Goal: Find specific page/section: Find specific page/section

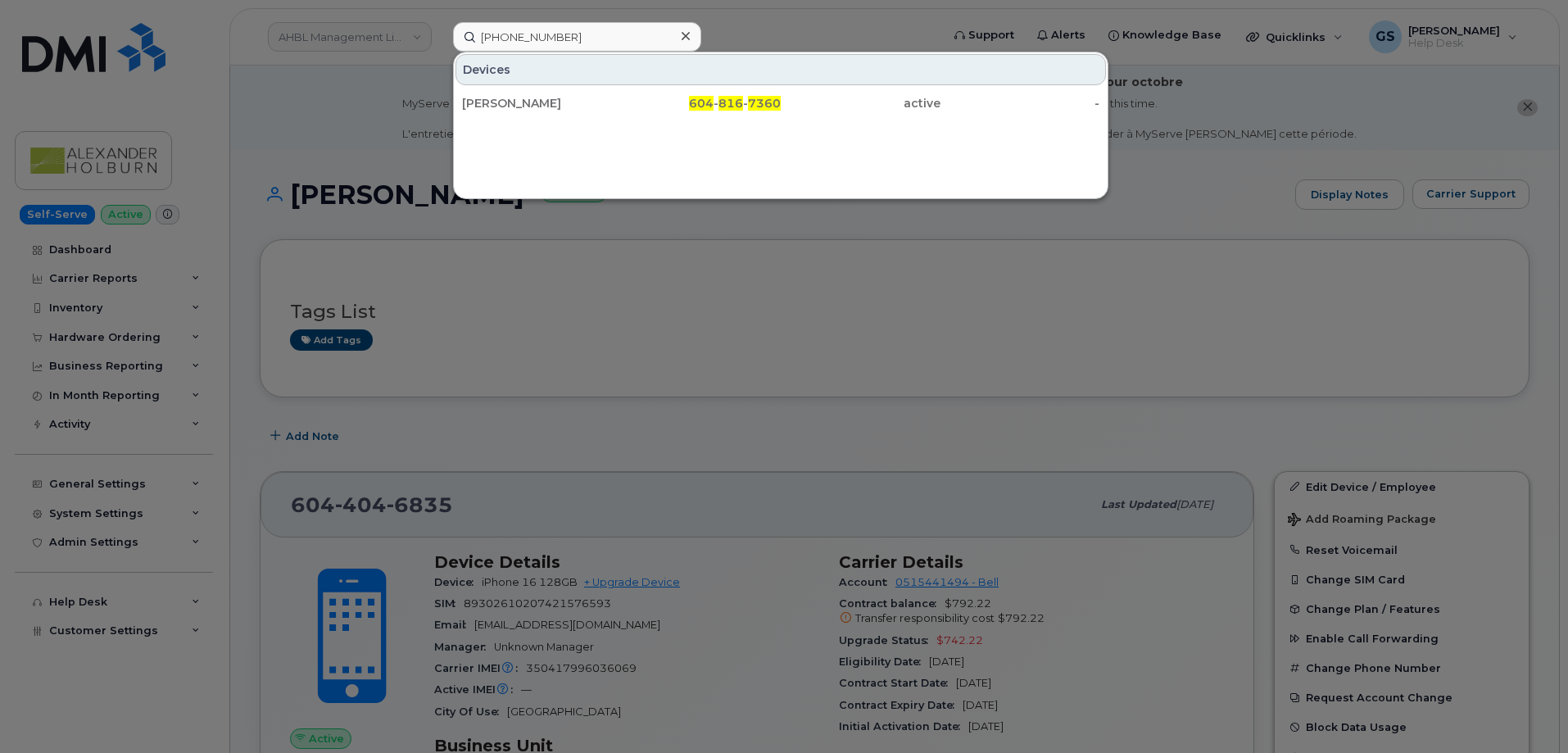
type input "604 816 7360"
click at [618, 98] on div "[PERSON_NAME]" at bounding box center [542, 103] width 160 height 17
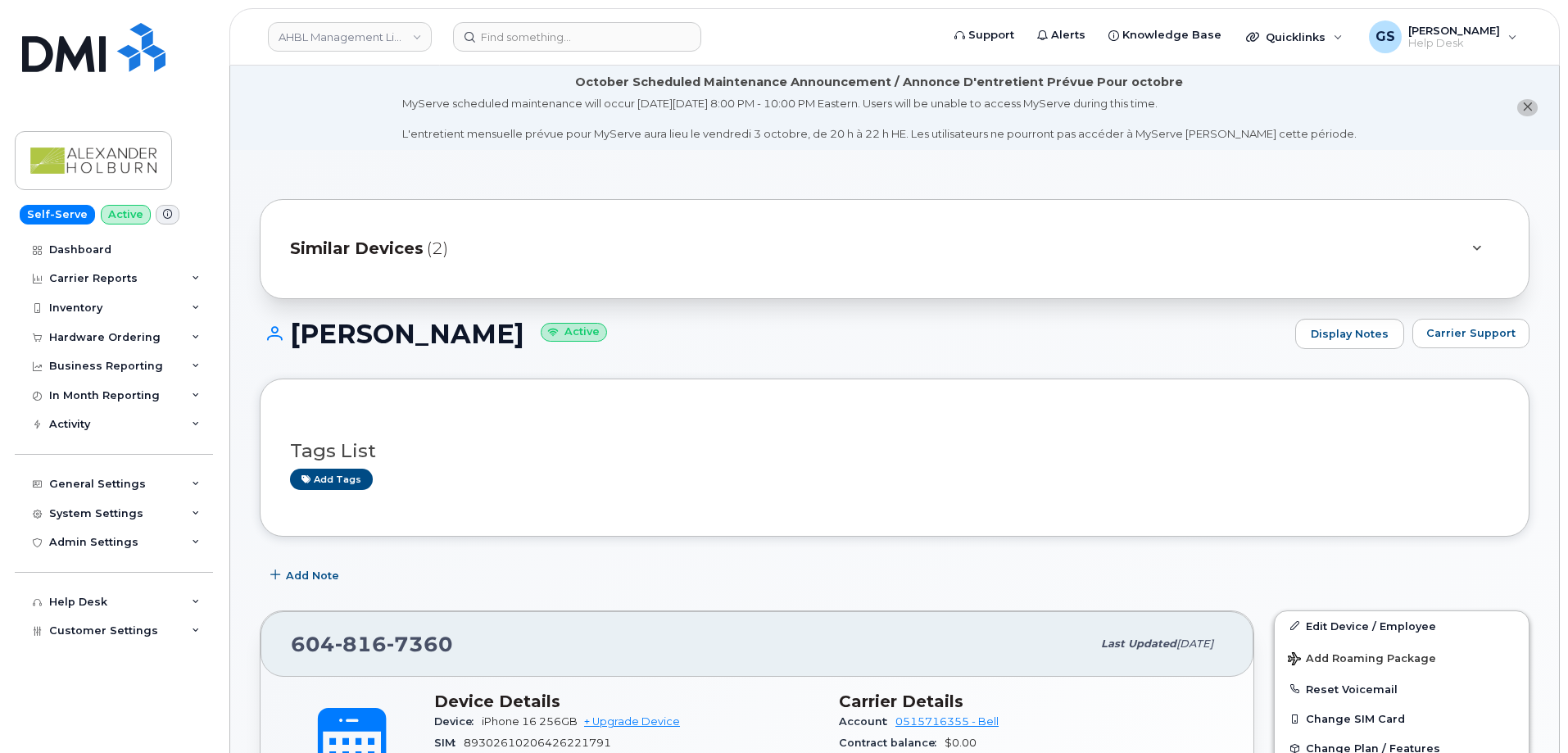
click at [529, 247] on div "Similar Devices (2)" at bounding box center [872, 249] width 1164 height 39
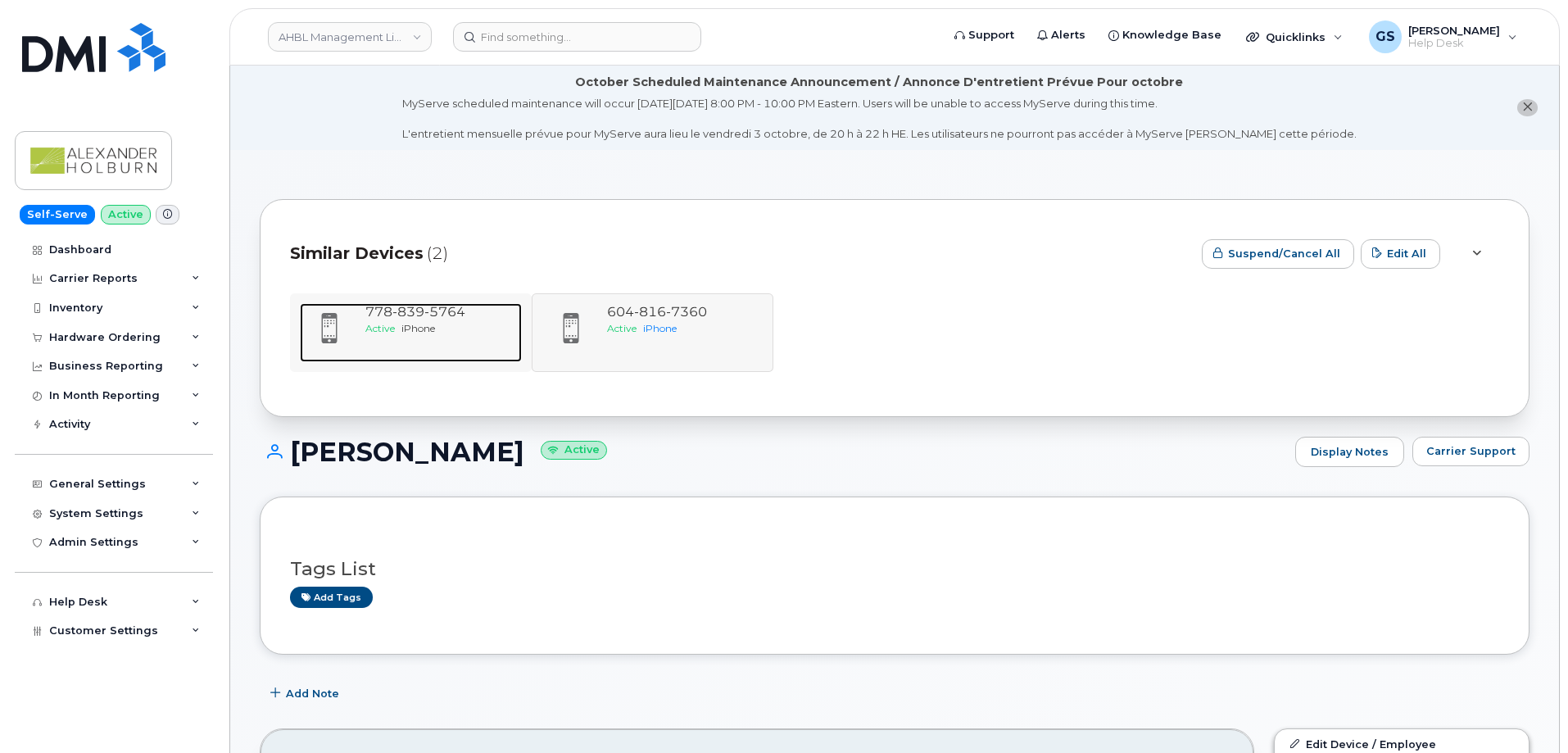
click at [443, 322] on div "Active iPhone" at bounding box center [440, 328] width 150 height 14
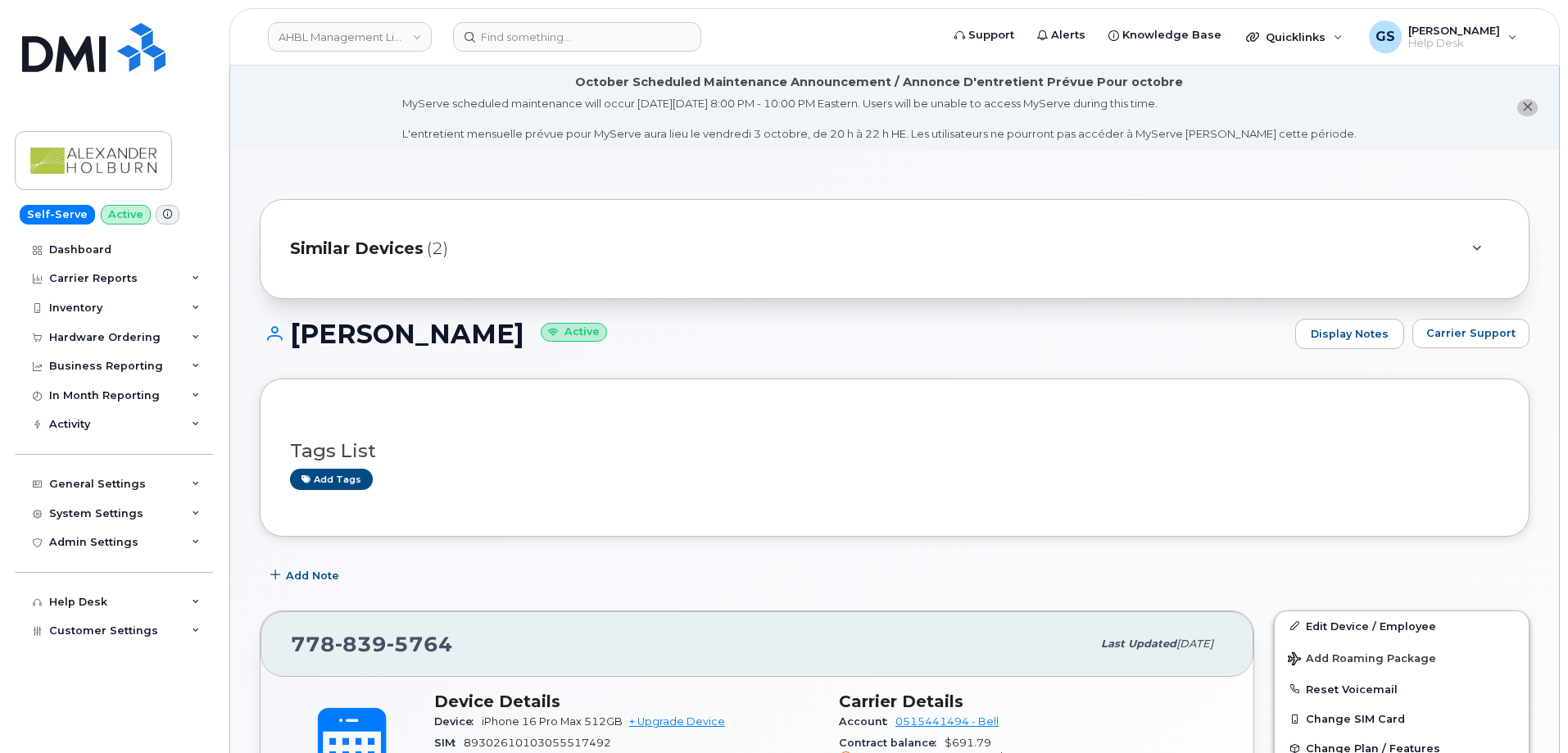
click at [665, 242] on div "Similar Devices (2)" at bounding box center [872, 249] width 1164 height 39
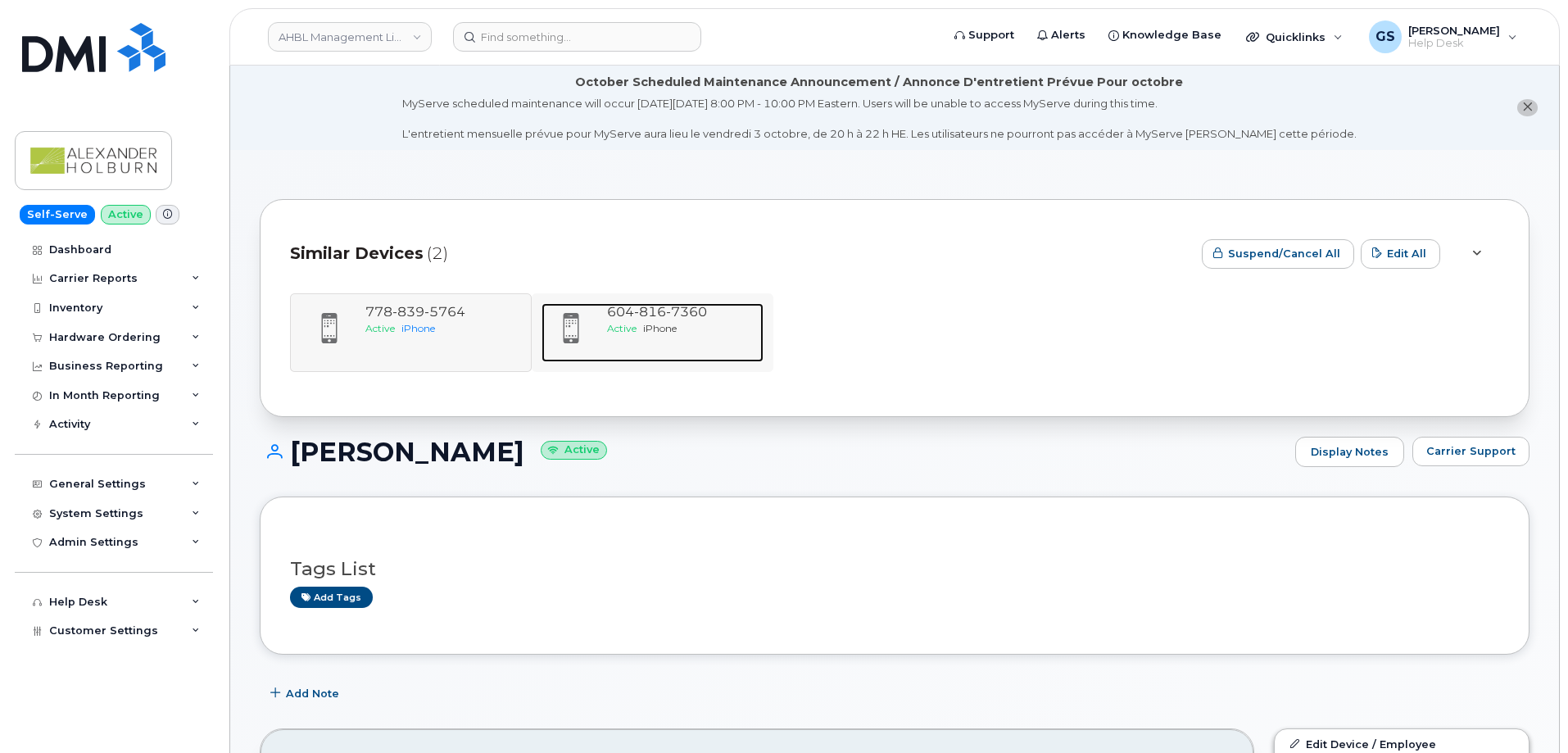
click at [650, 314] on span "816" at bounding box center [650, 311] width 32 height 16
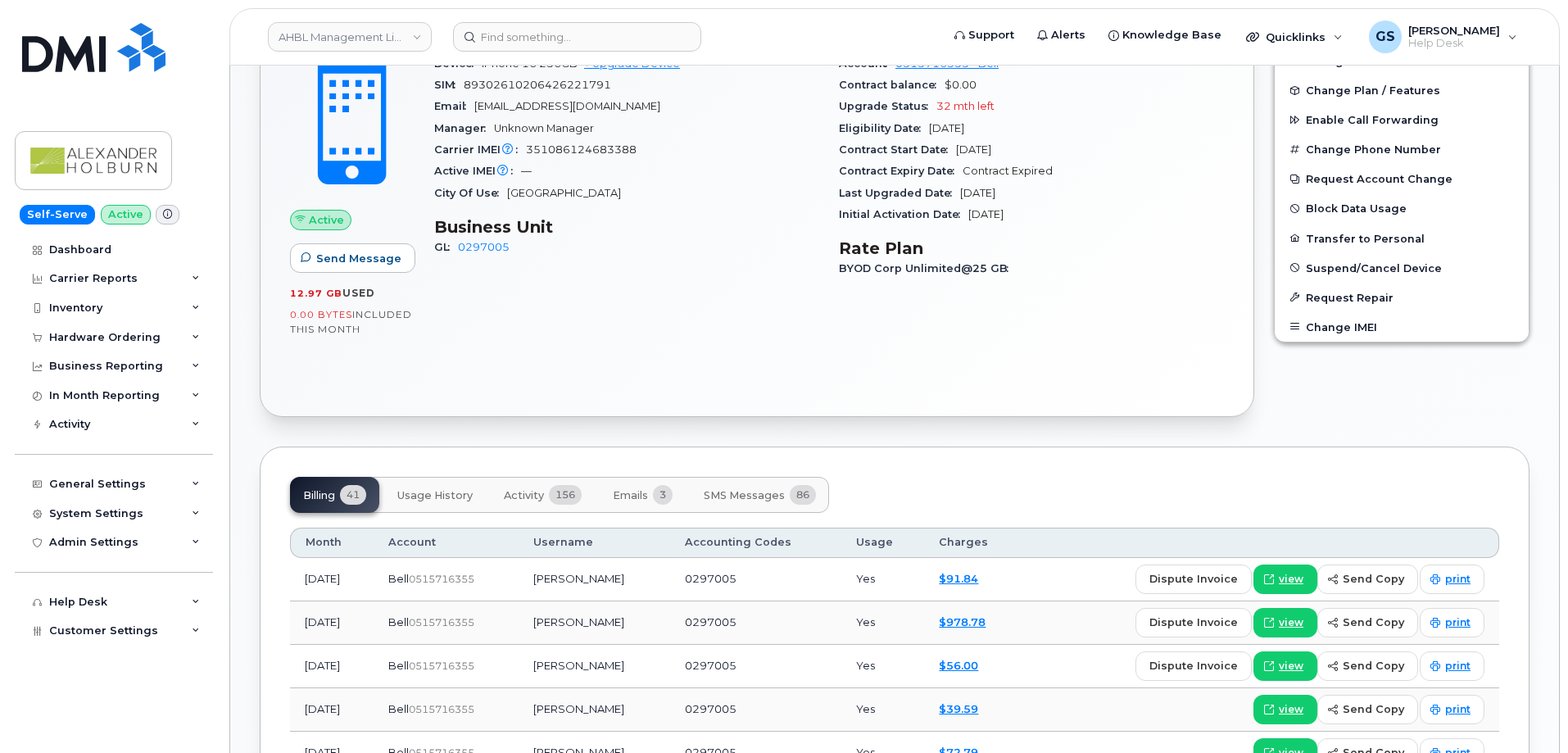
scroll to position [737, 0]
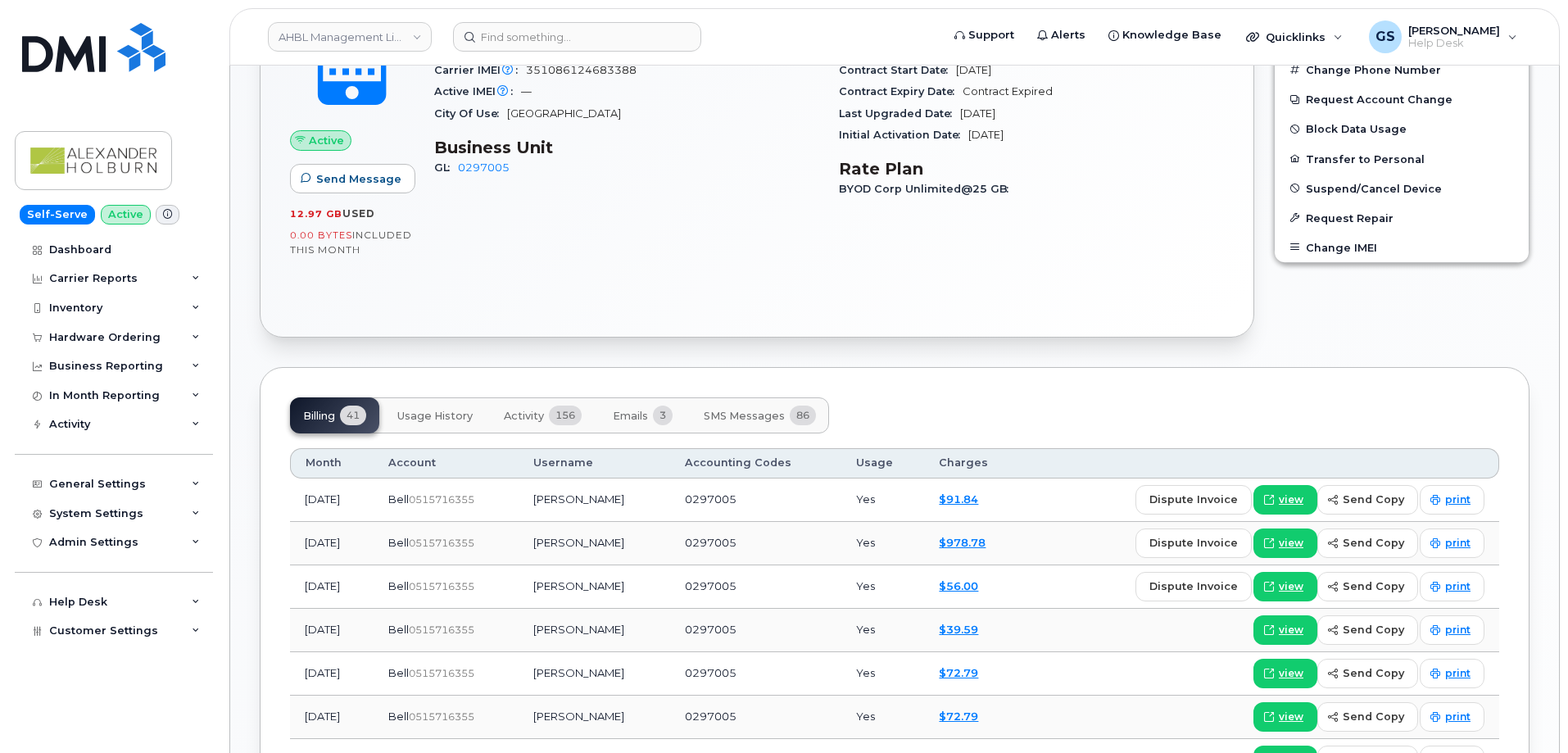
click at [599, 346] on div "604 816 7360 Last updated Jul 14, 2025 Active Send Message 12.97 GB  used 0.00 …" at bounding box center [757, 106] width 1014 height 485
click at [1274, 495] on icon at bounding box center [1269, 499] width 10 height 10
